Goal: Navigation & Orientation: Find specific page/section

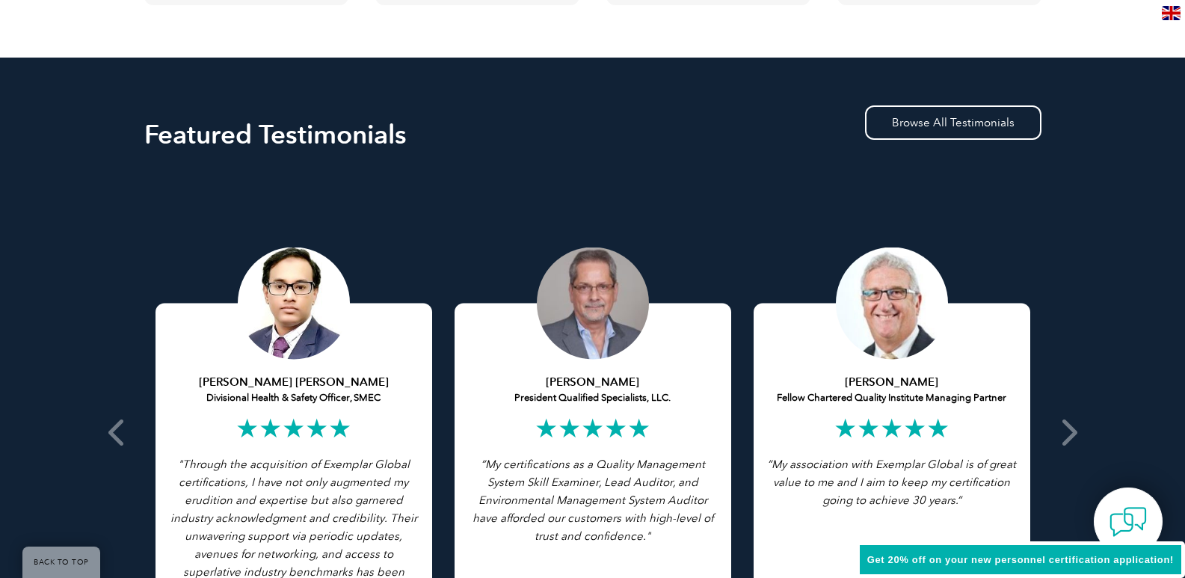
scroll to position [2990, 0]
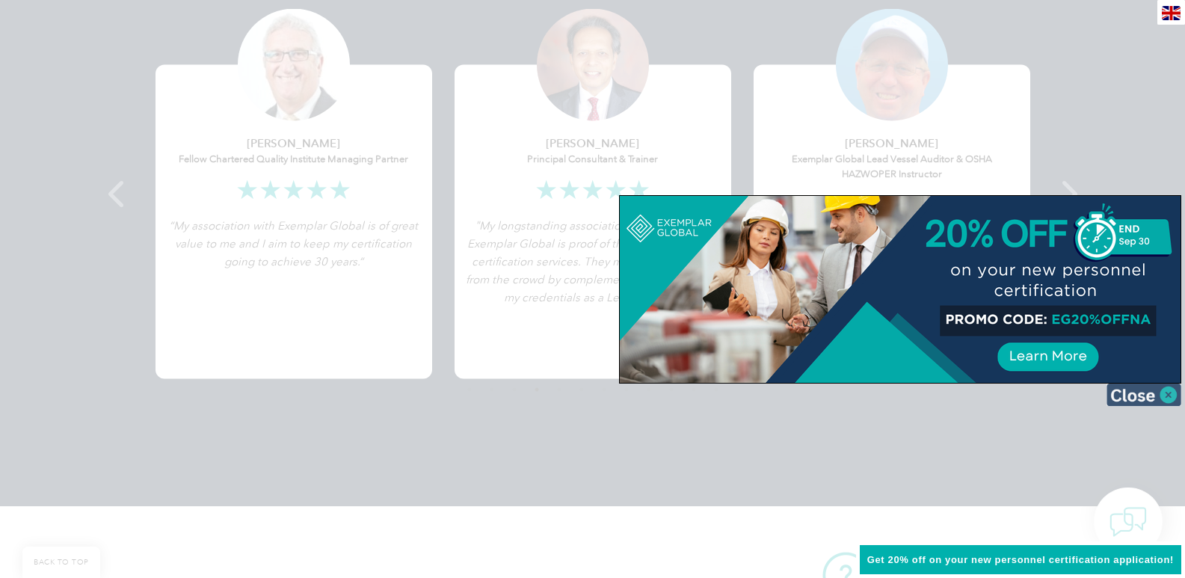
click at [1169, 396] on img at bounding box center [1143, 394] width 75 height 22
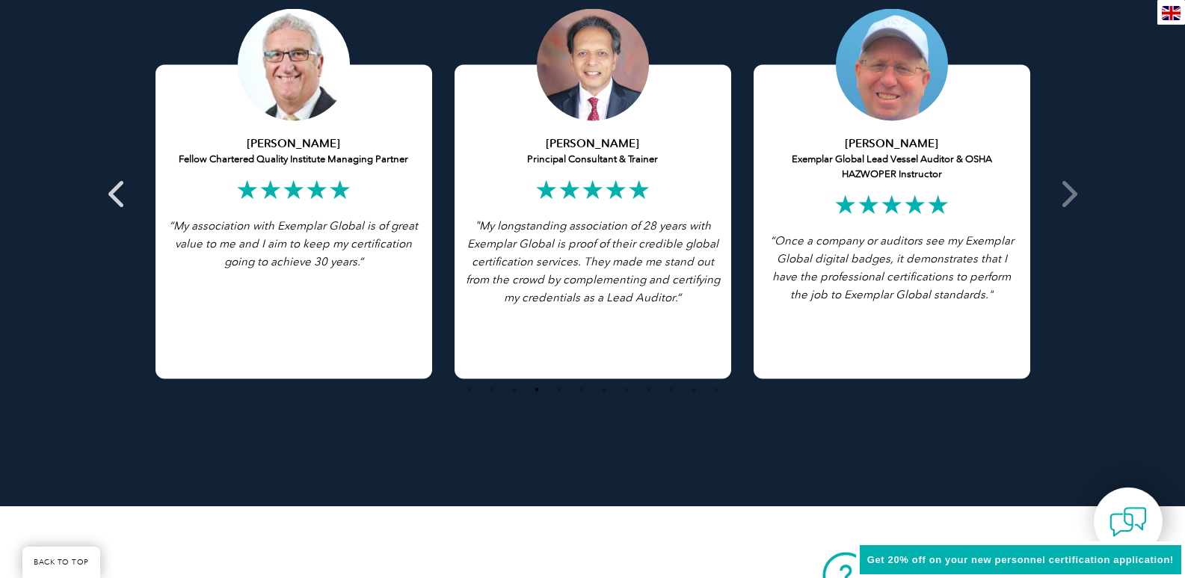
click at [107, 197] on span at bounding box center [117, 193] width 37 height 519
click at [111, 194] on icon at bounding box center [117, 194] width 19 height 0
click at [1088, 189] on div "Featured Testimonials Browse All Testimonials Chris Van Zyl Lead Auditor of Int…" at bounding box center [592, 162] width 1185 height 687
click at [1079, 197] on span at bounding box center [1067, 193] width 37 height 519
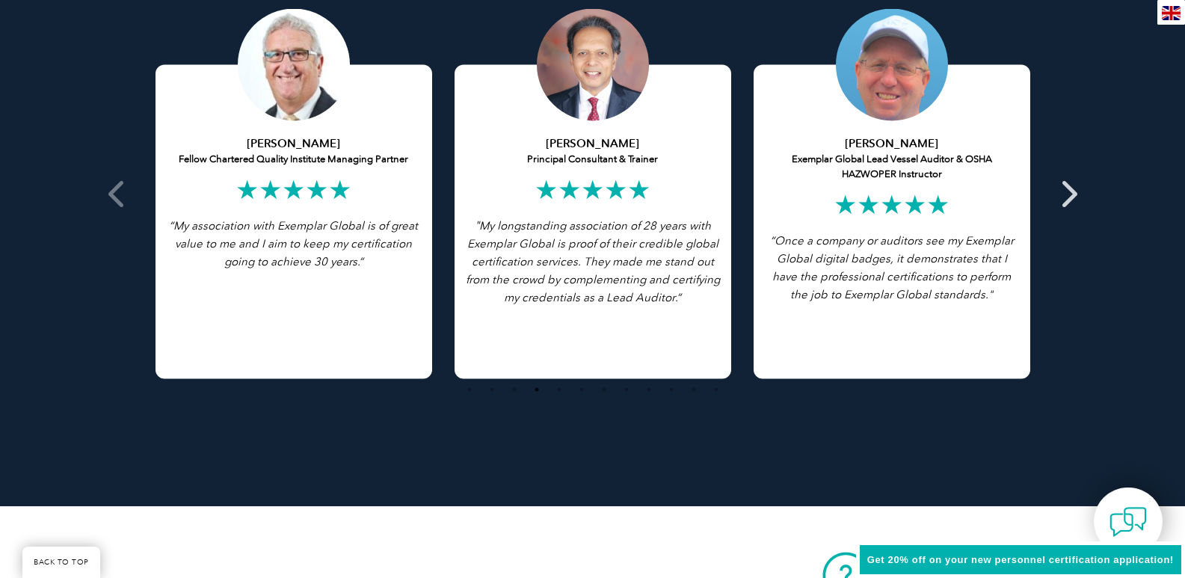
click at [1079, 197] on span at bounding box center [1067, 193] width 37 height 519
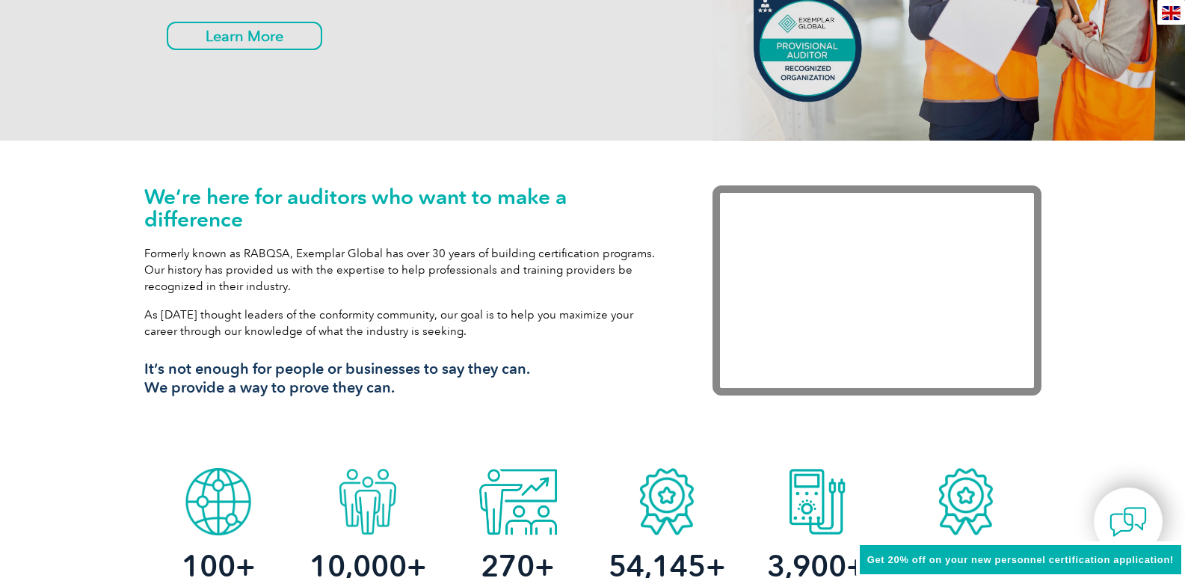
scroll to position [0, 0]
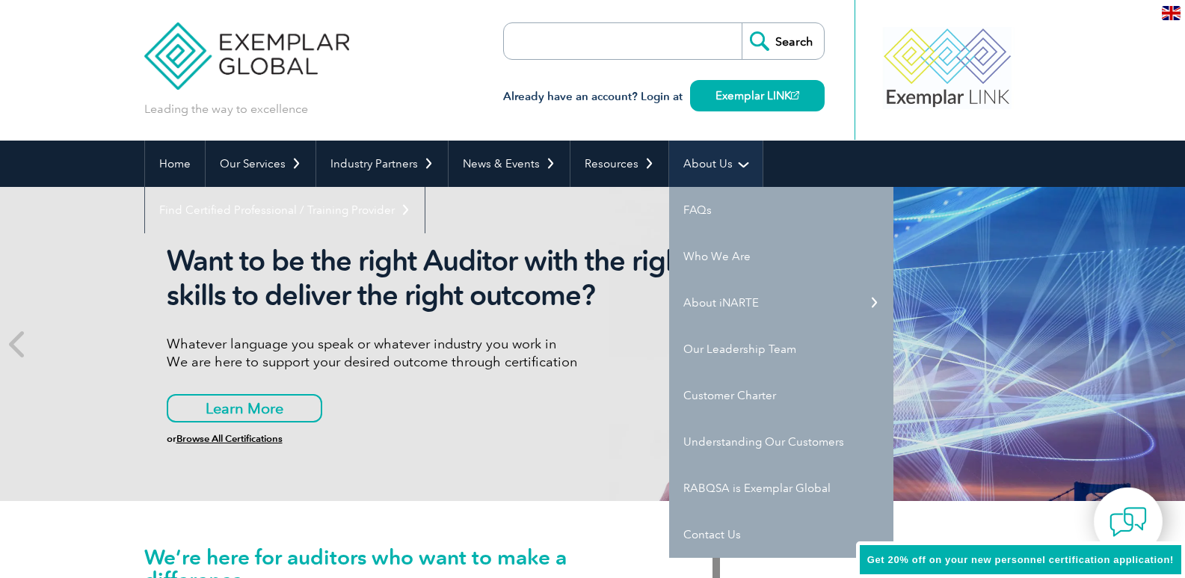
click at [719, 164] on link "About Us" at bounding box center [715, 164] width 93 height 46
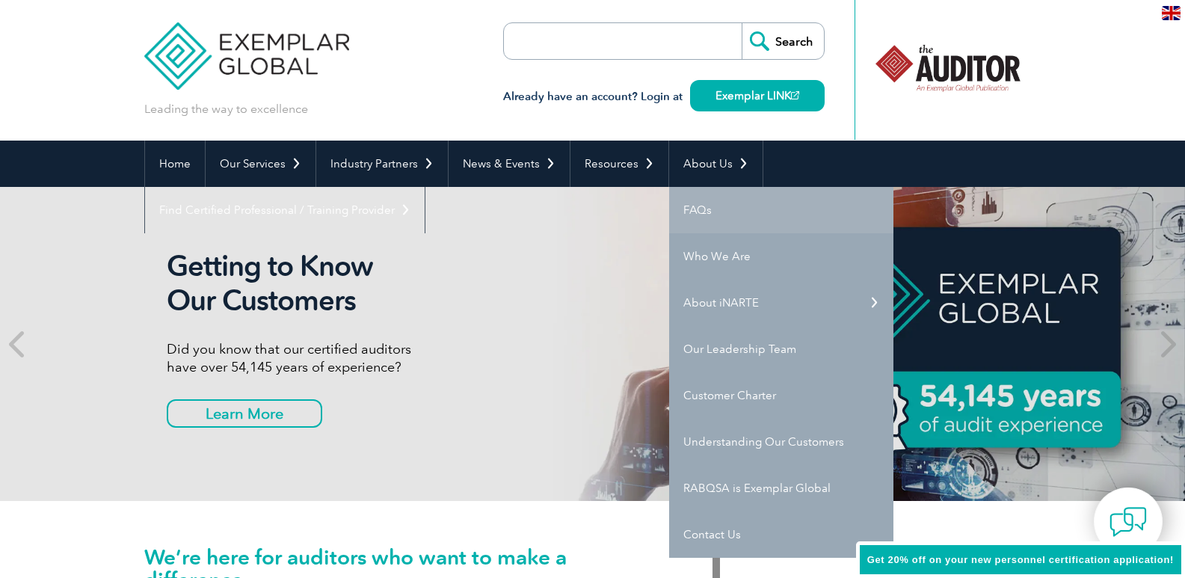
click at [733, 216] on link "FAQs" at bounding box center [781, 210] width 224 height 46
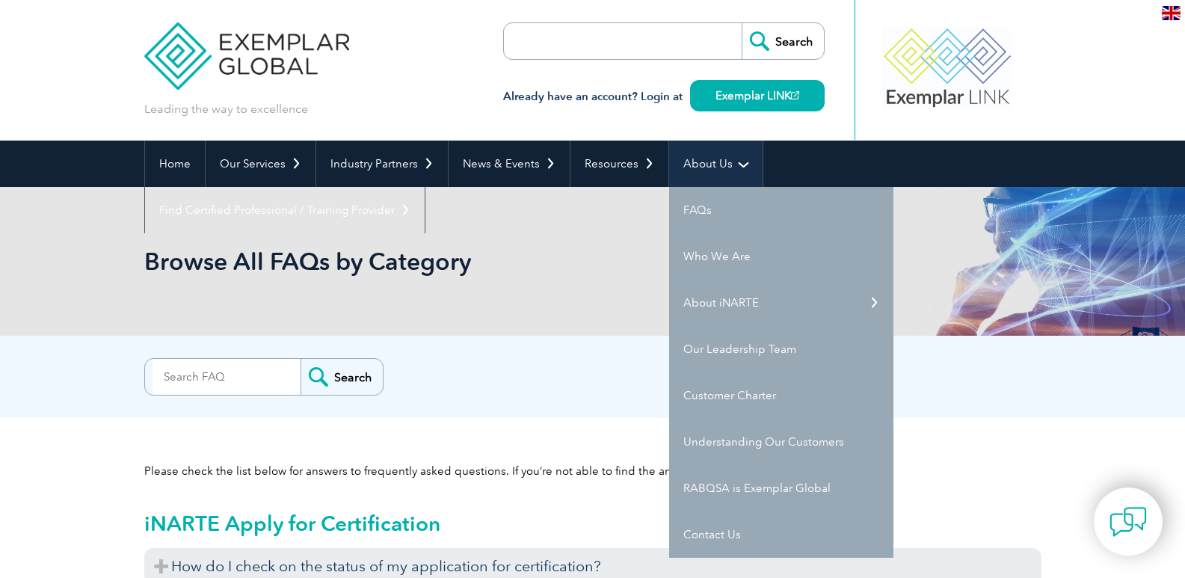
click at [681, 167] on link "About Us" at bounding box center [715, 164] width 93 height 46
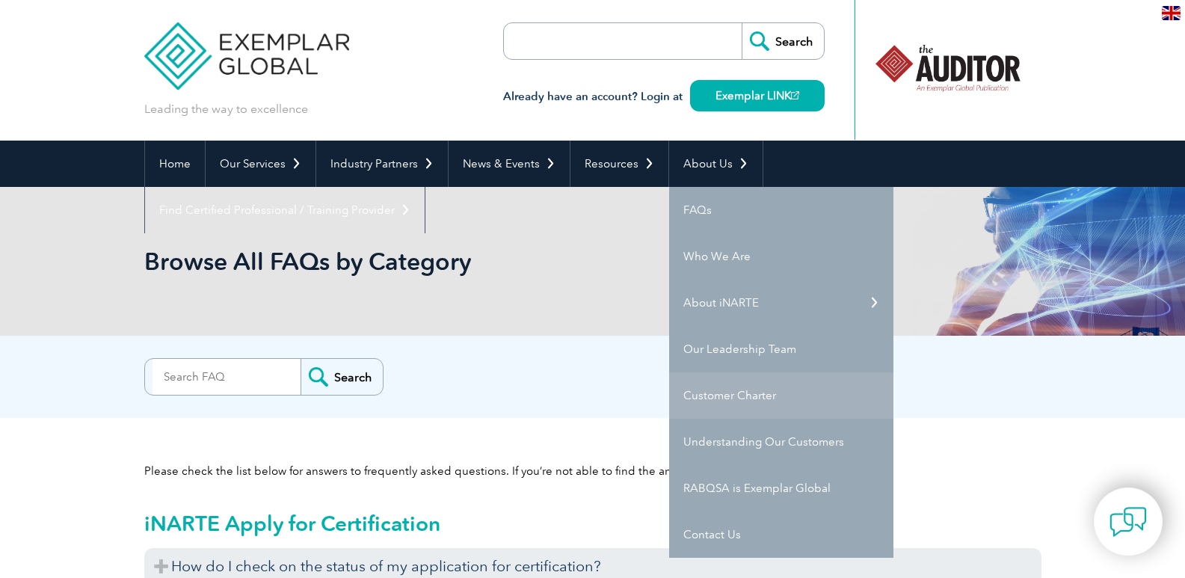
click at [795, 389] on link "Customer Charter" at bounding box center [781, 395] width 224 height 46
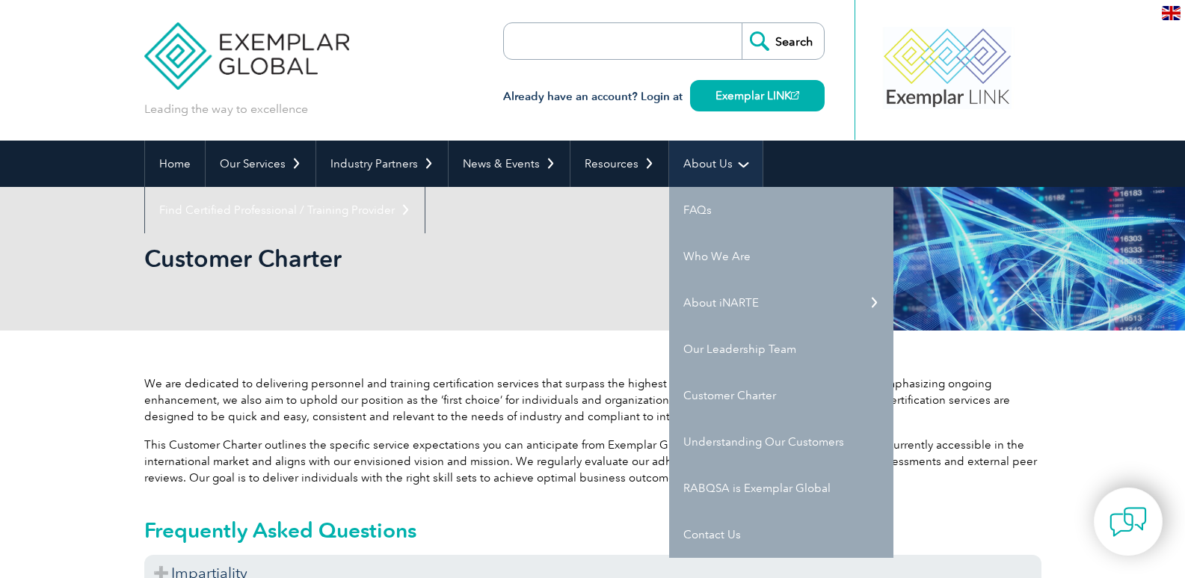
click at [702, 161] on link "About Us" at bounding box center [715, 164] width 93 height 46
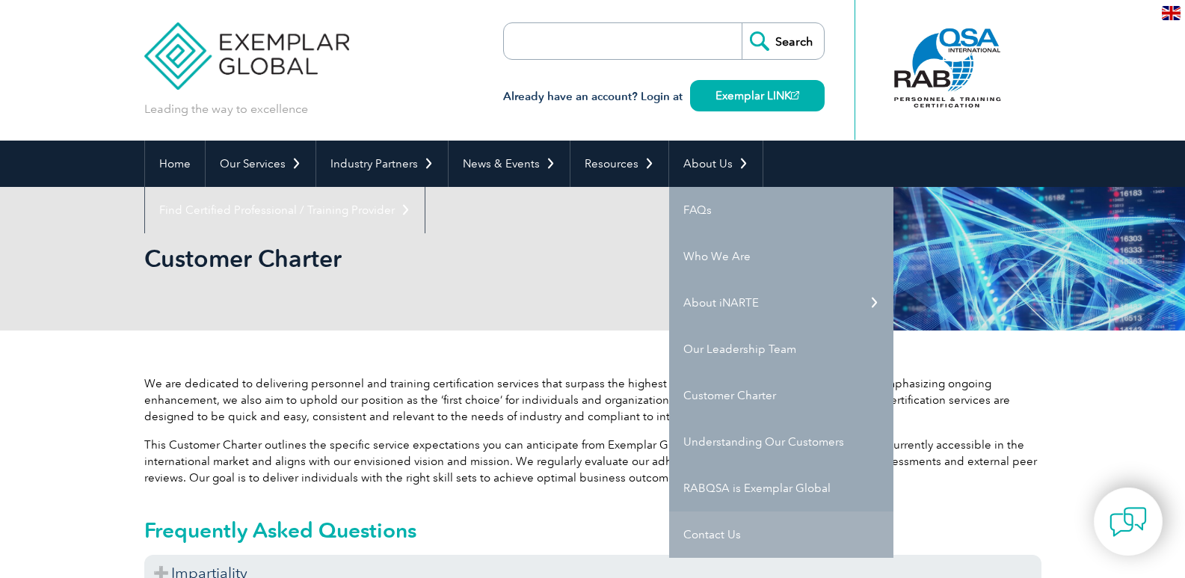
click at [815, 534] on link "Contact Us" at bounding box center [781, 534] width 224 height 46
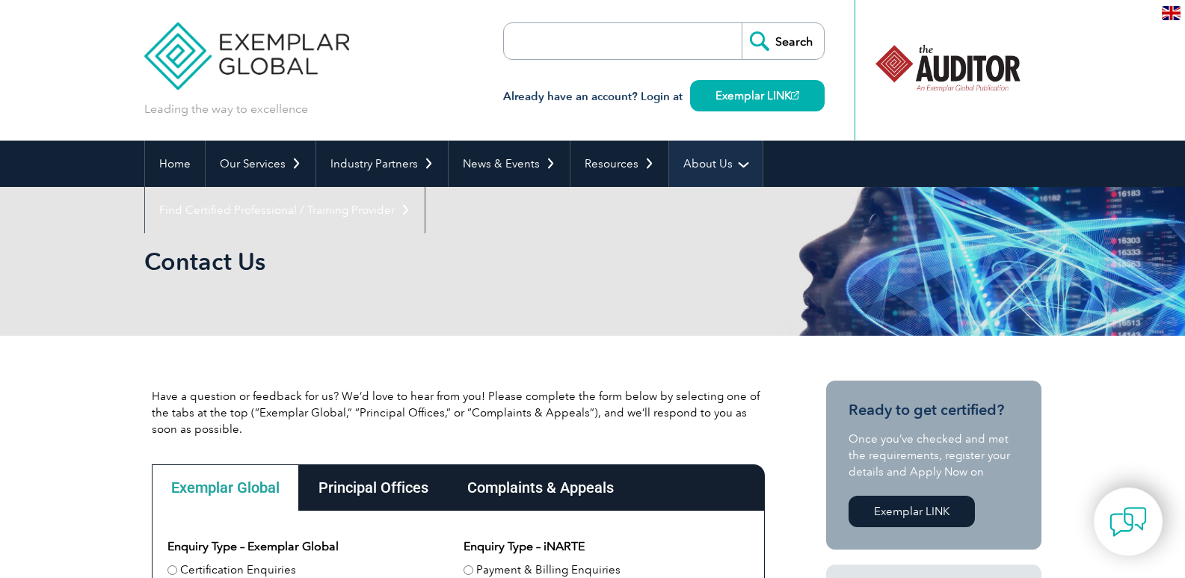
click at [685, 170] on link "About Us" at bounding box center [715, 164] width 93 height 46
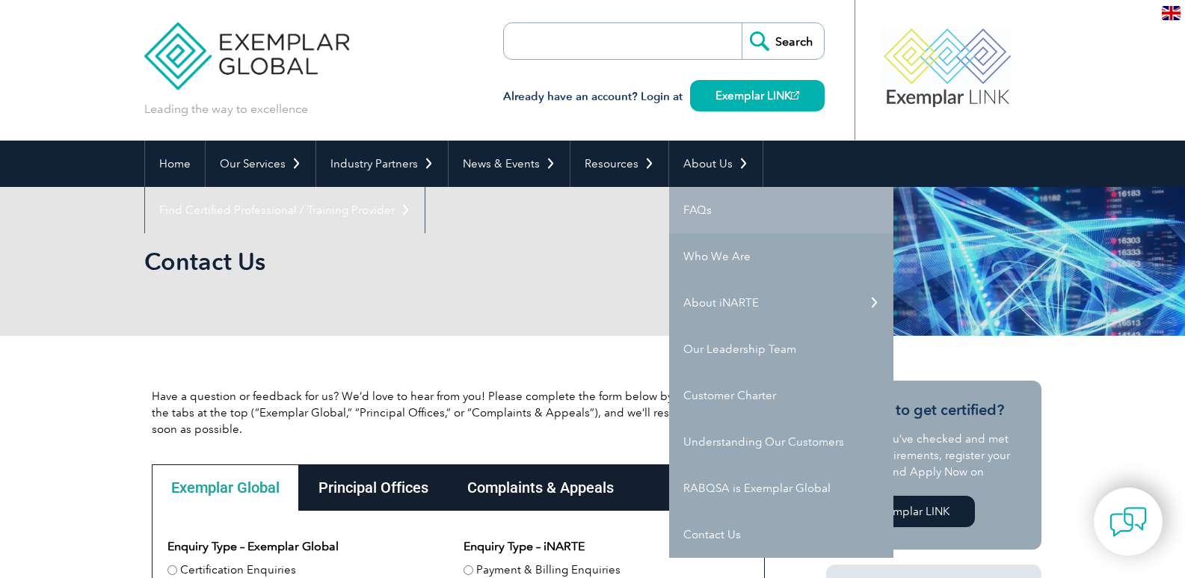
click at [730, 218] on link "FAQs" at bounding box center [781, 210] width 224 height 46
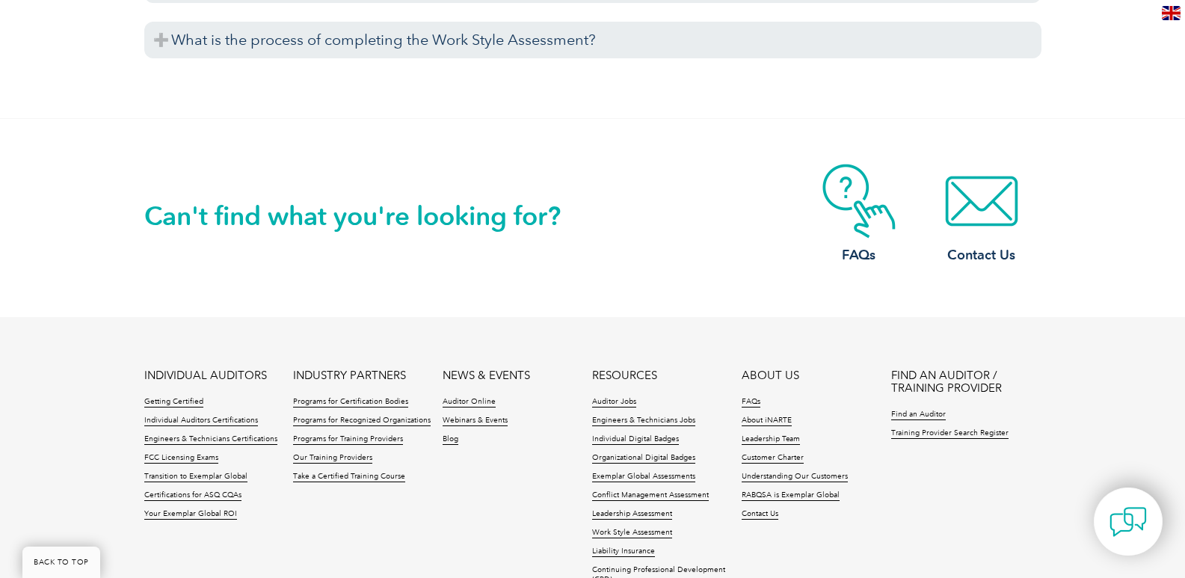
scroll to position [5807, 0]
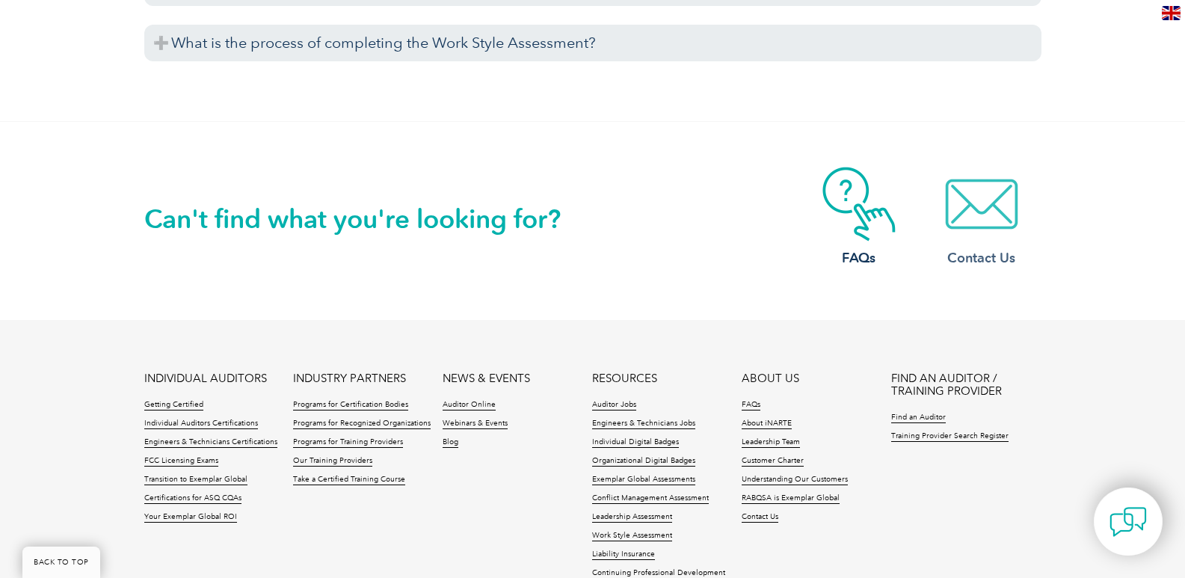
click at [989, 243] on link "Contact Us" at bounding box center [982, 217] width 120 height 101
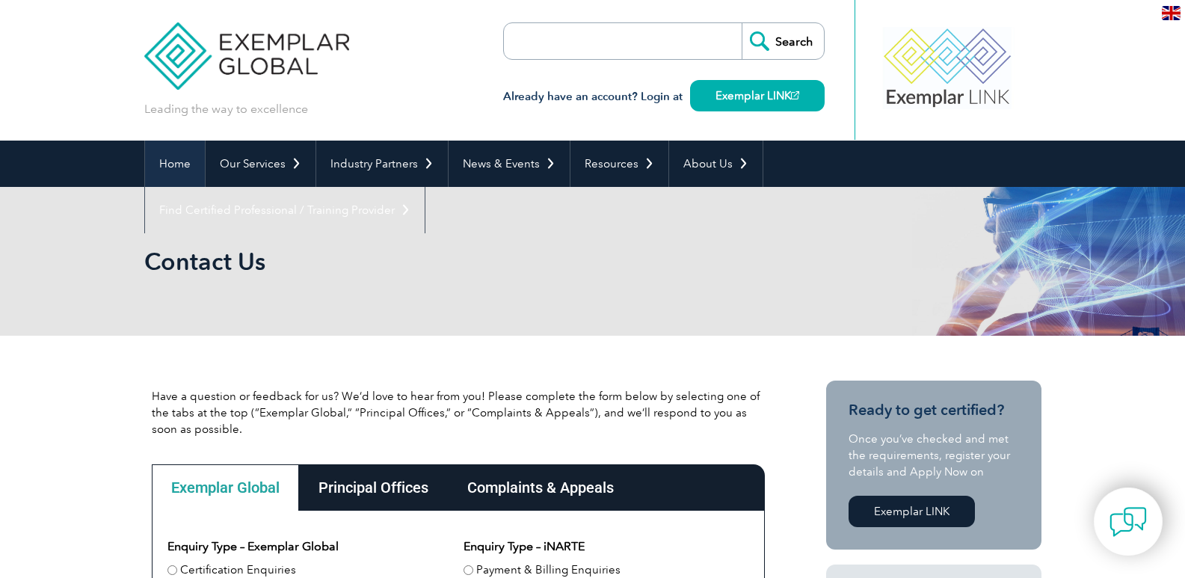
click at [186, 170] on link "Home" at bounding box center [175, 164] width 60 height 46
